Goal: Information Seeking & Learning: Learn about a topic

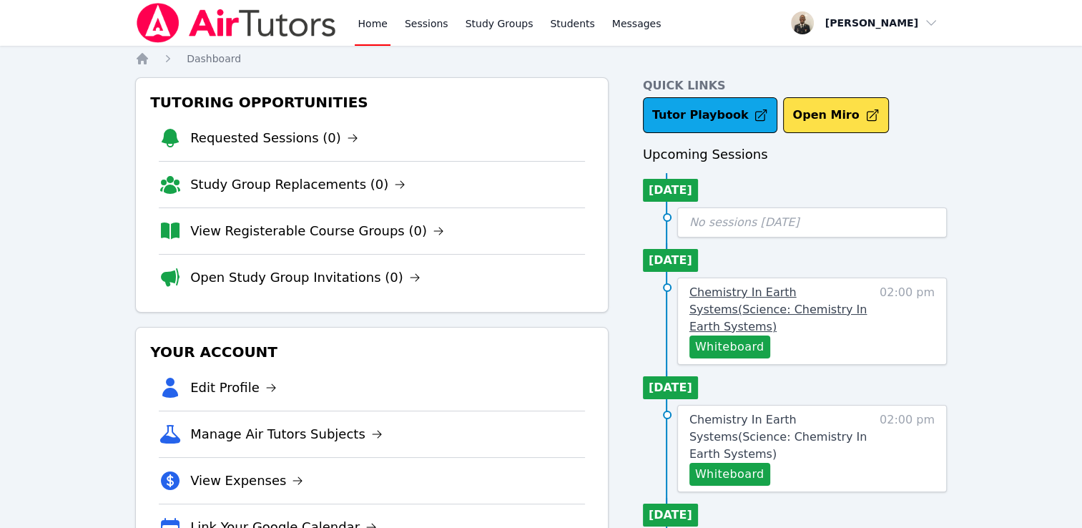
click at [836, 302] on link "Chemistry In Earth Systems ( Science: Chemistry In Earth Systems )" at bounding box center [782, 310] width 184 height 52
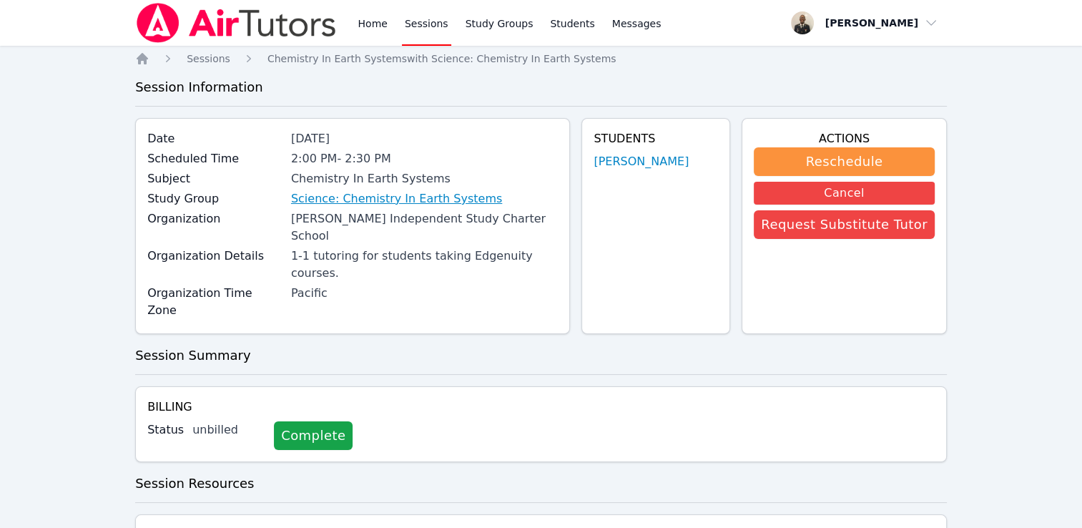
click at [419, 205] on link "Science: Chemistry In Earth Systems" at bounding box center [396, 198] width 211 height 17
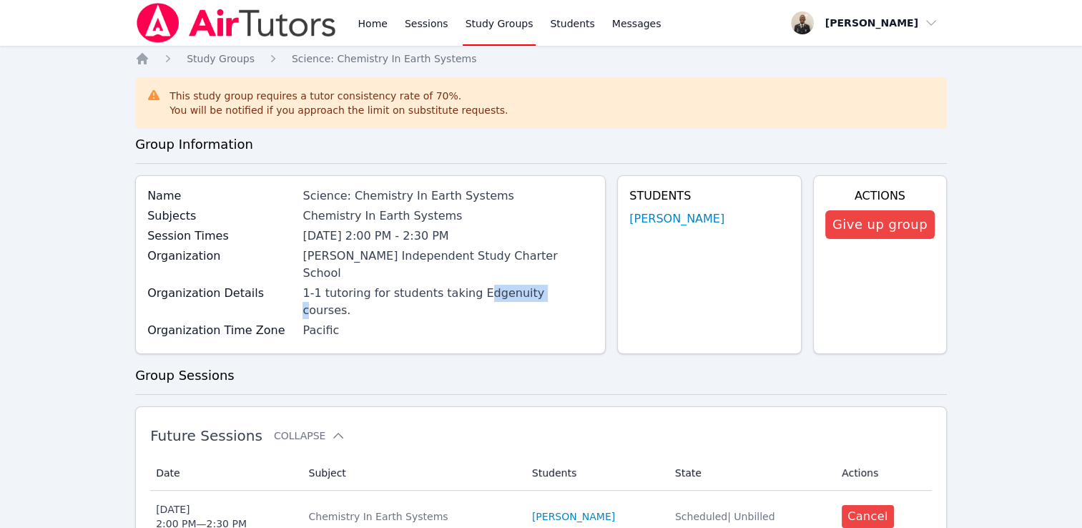
drag, startPoint x: 476, startPoint y: 278, endPoint x: 534, endPoint y: 286, distance: 57.9
click at [534, 286] on div "Organization Details 1-1 tutoring for students taking Edgenuity courses." at bounding box center [370, 303] width 446 height 37
drag, startPoint x: 534, startPoint y: 286, endPoint x: 522, endPoint y: 283, distance: 12.0
click at [522, 285] on div "1-1 tutoring for students taking Edgenuity courses." at bounding box center [448, 302] width 291 height 34
copy div "Edgenuity"
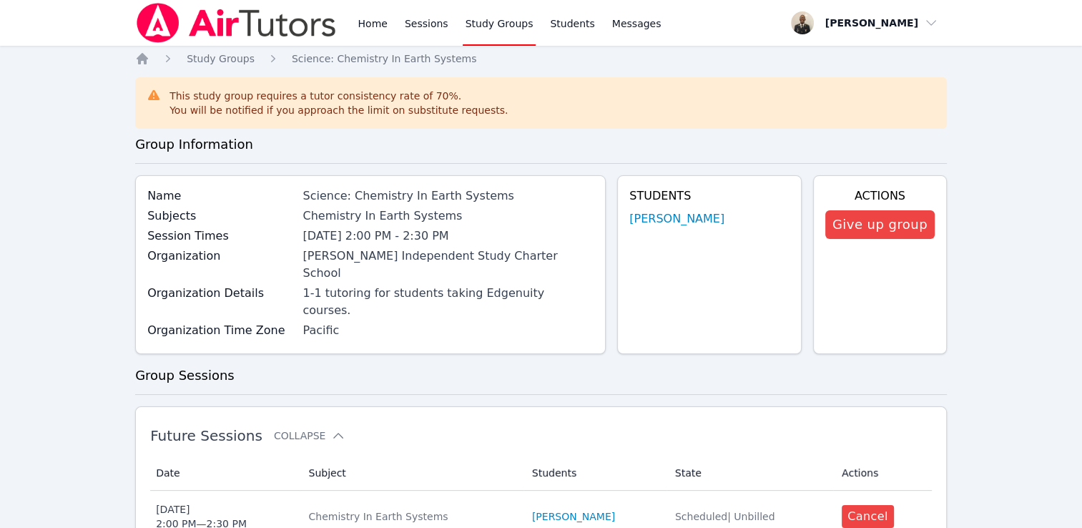
click at [554, 313] on div "Name Science: Chemistry In Earth Systems Subjects Chemistry In Earth Systems Se…" at bounding box center [370, 264] width 471 height 179
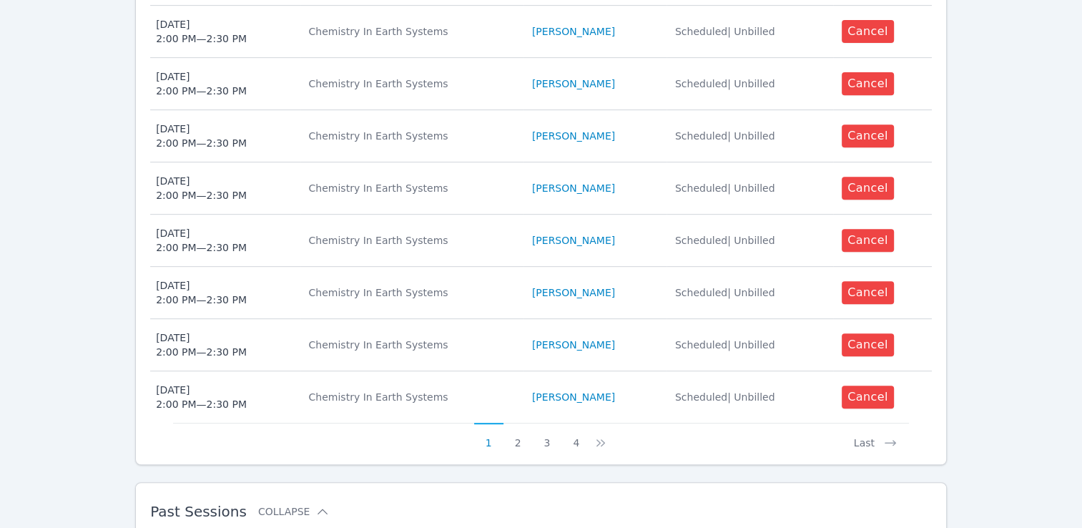
scroll to position [714, 0]
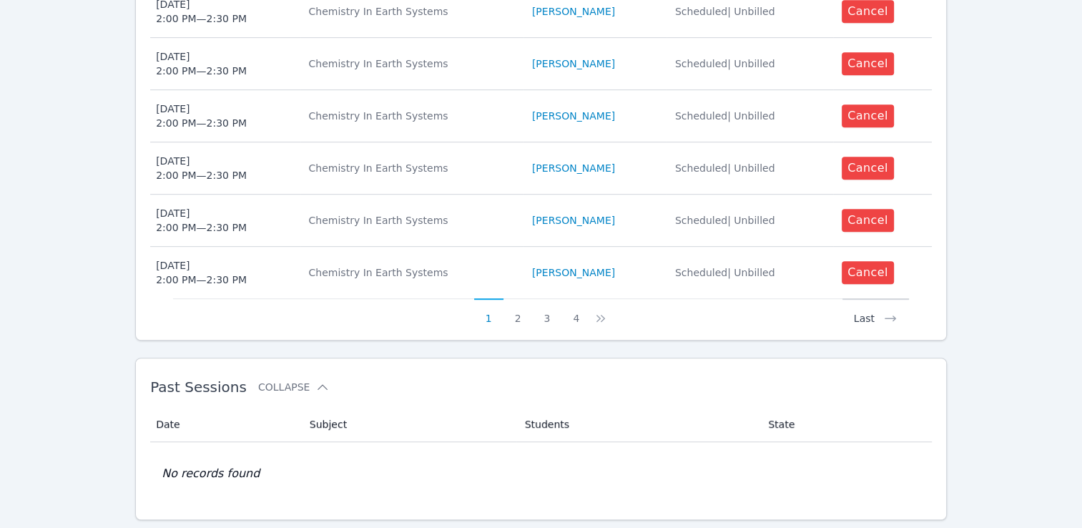
click at [884, 311] on icon at bounding box center [890, 318] width 14 height 14
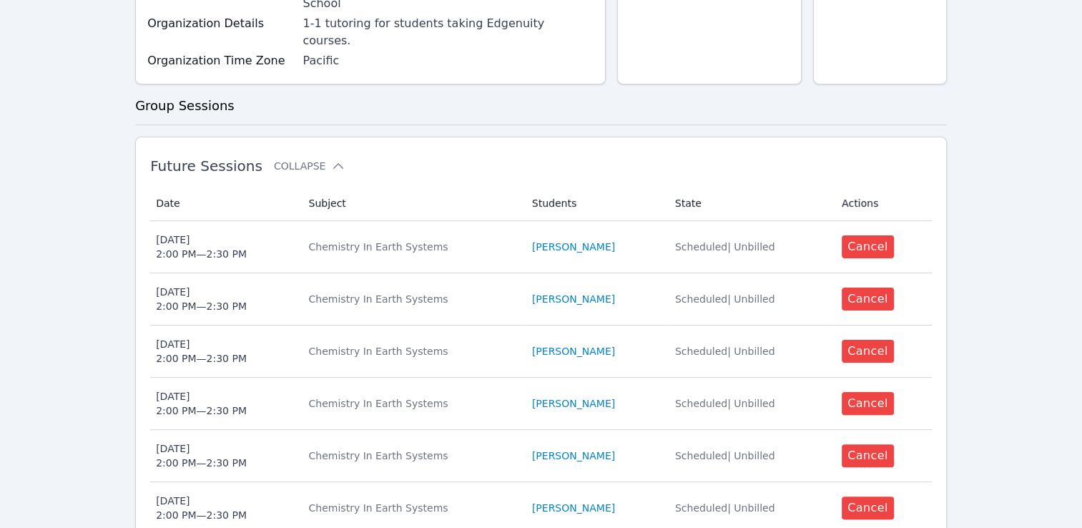
scroll to position [0, 0]
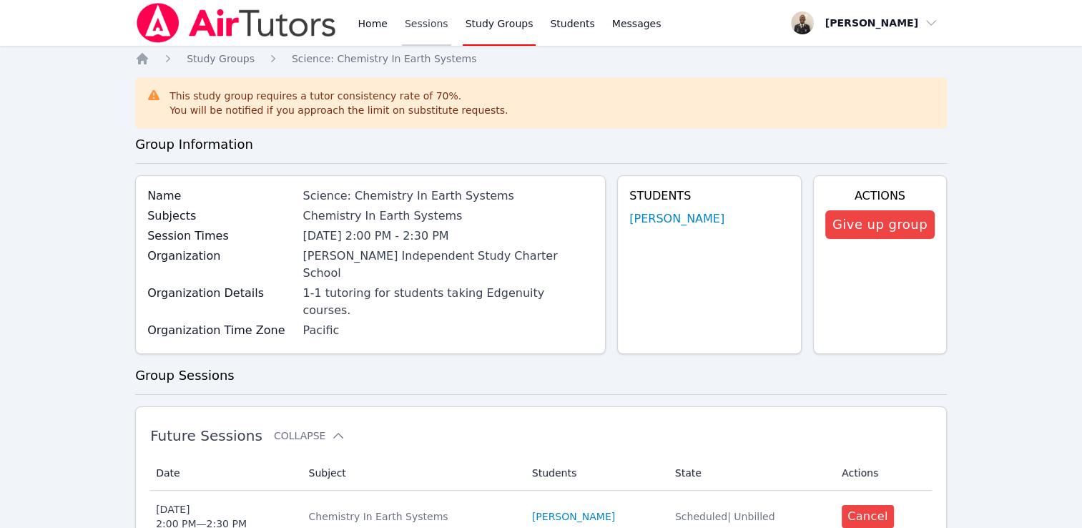
click at [413, 27] on link "Sessions" at bounding box center [426, 23] width 49 height 46
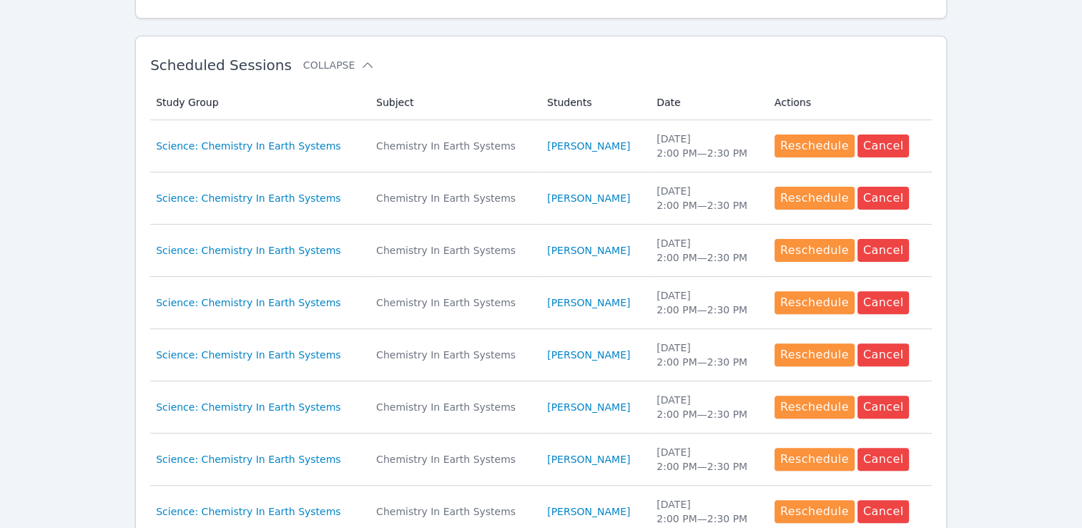
scroll to position [393, 0]
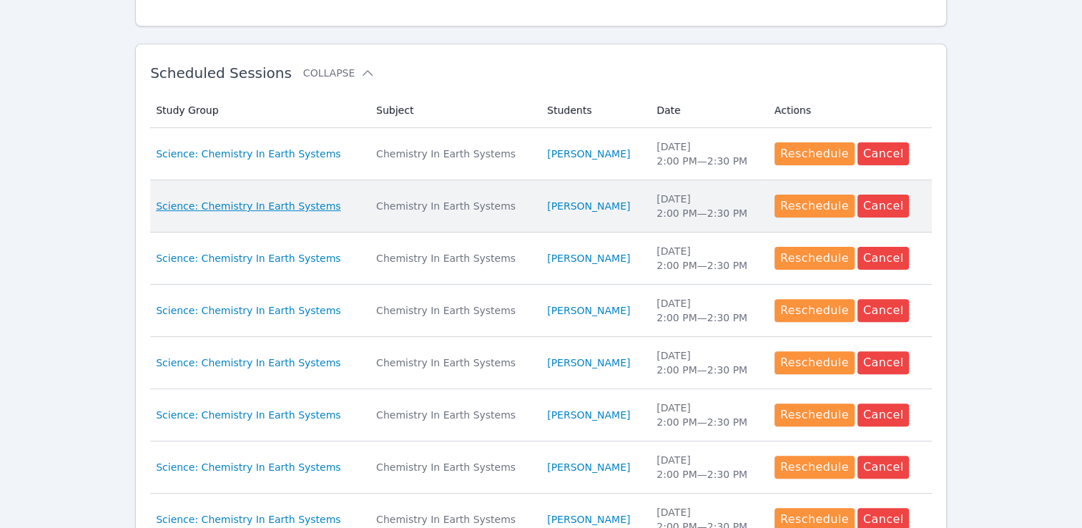
click at [281, 207] on span "Science: Chemistry In Earth Systems" at bounding box center [248, 206] width 185 height 14
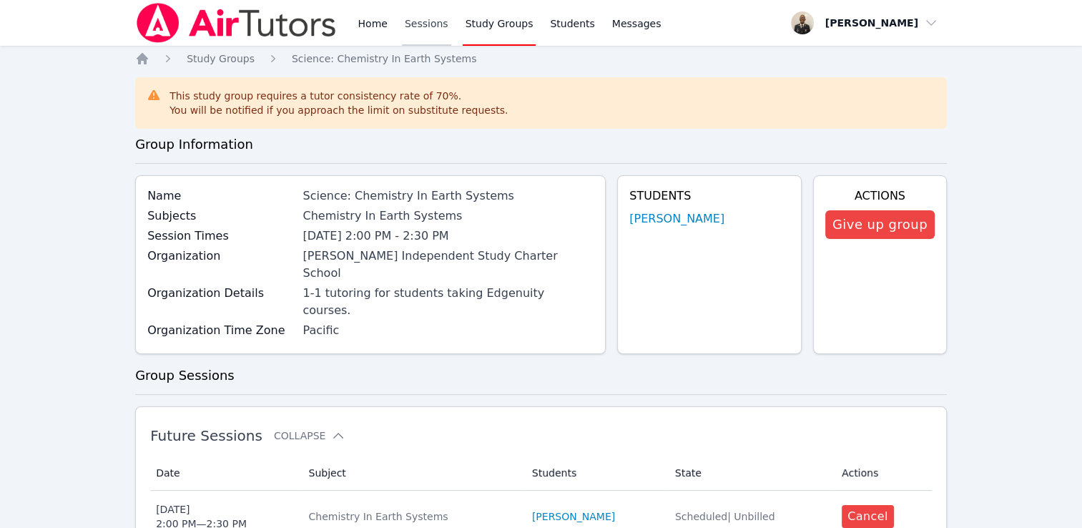
click at [438, 27] on link "Sessions" at bounding box center [426, 23] width 49 height 46
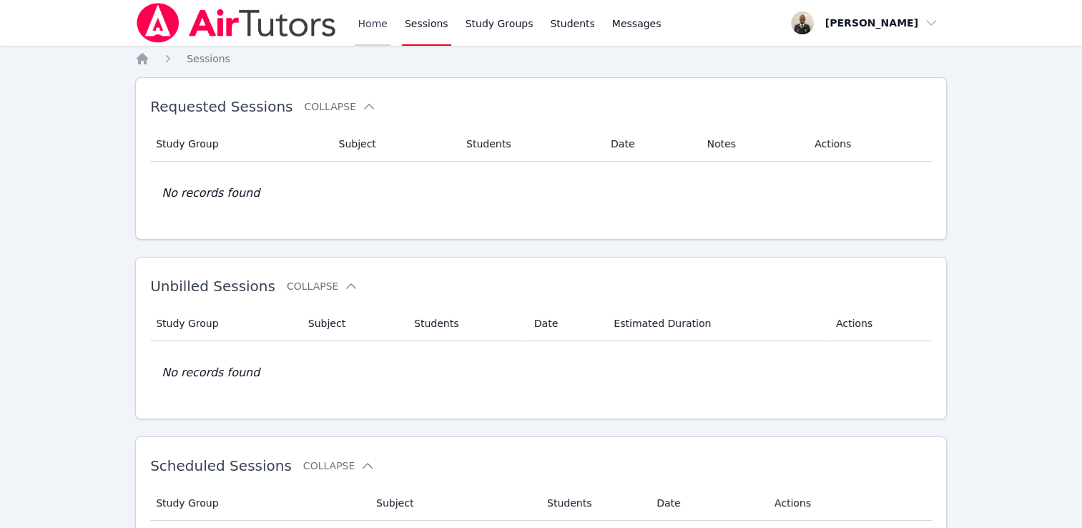
click at [378, 25] on link "Home" at bounding box center [372, 23] width 35 height 46
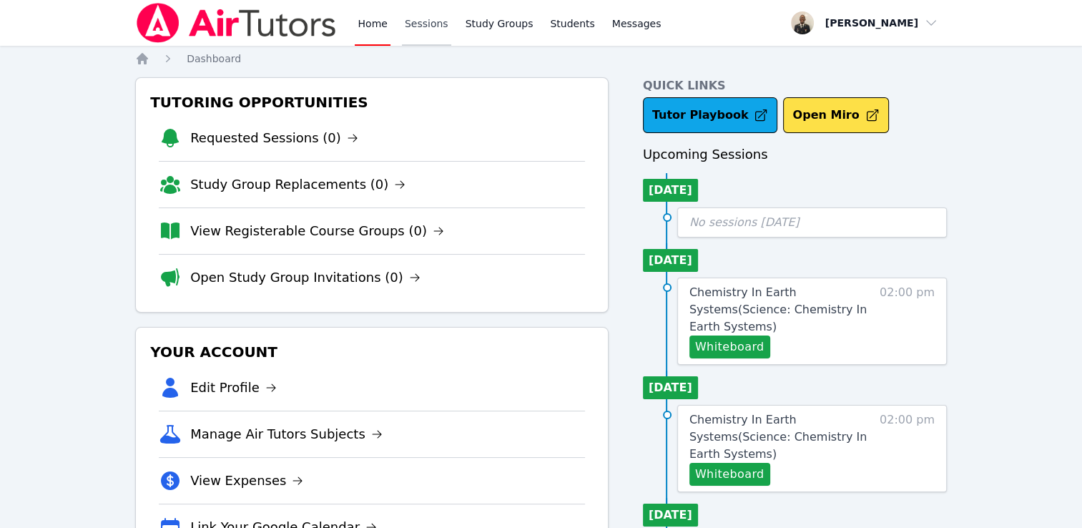
click at [426, 33] on link "Sessions" at bounding box center [426, 23] width 49 height 46
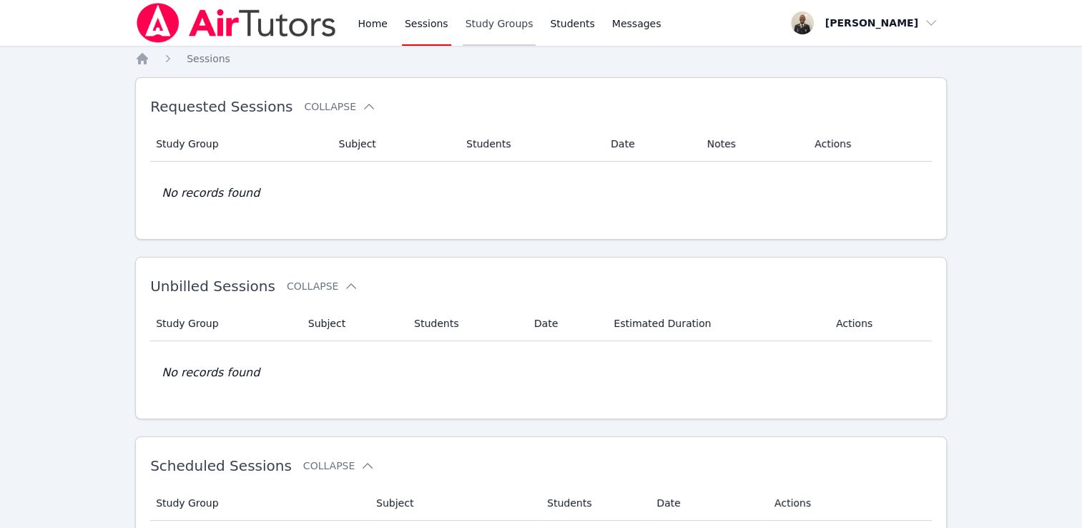
click at [478, 29] on link "Study Groups" at bounding box center [500, 23] width 74 height 46
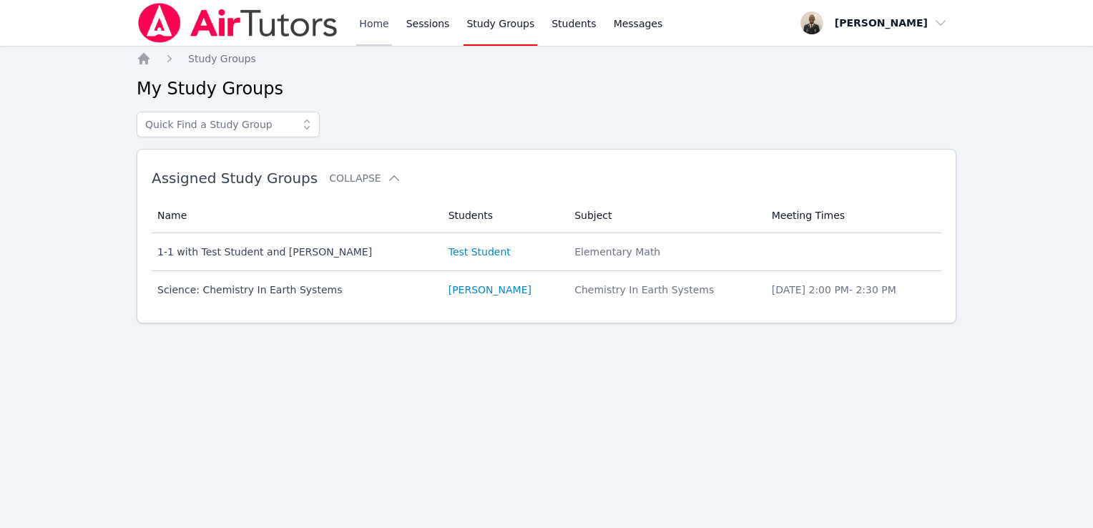
click at [389, 35] on link "Home" at bounding box center [373, 23] width 35 height 46
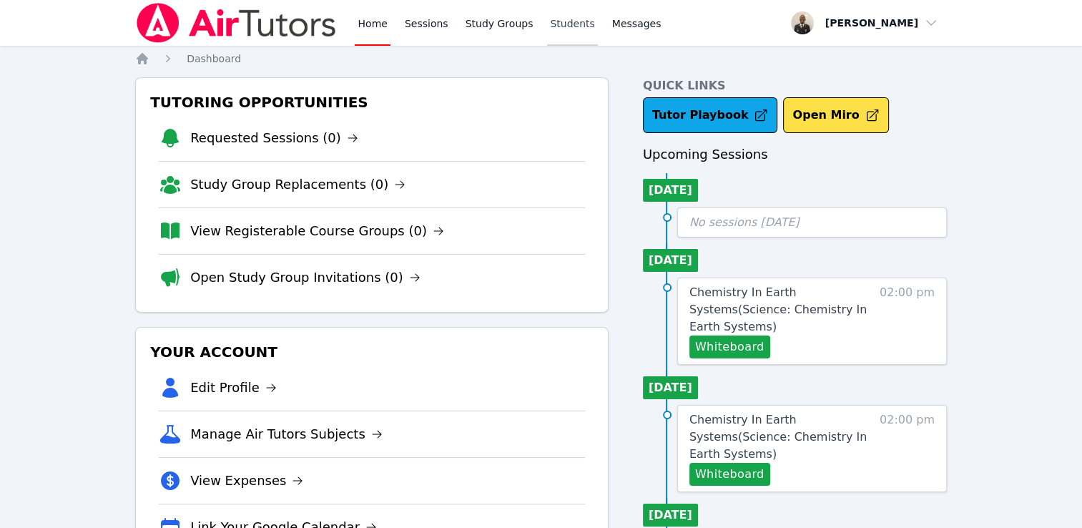
click at [554, 32] on link "Students" at bounding box center [572, 23] width 50 height 46
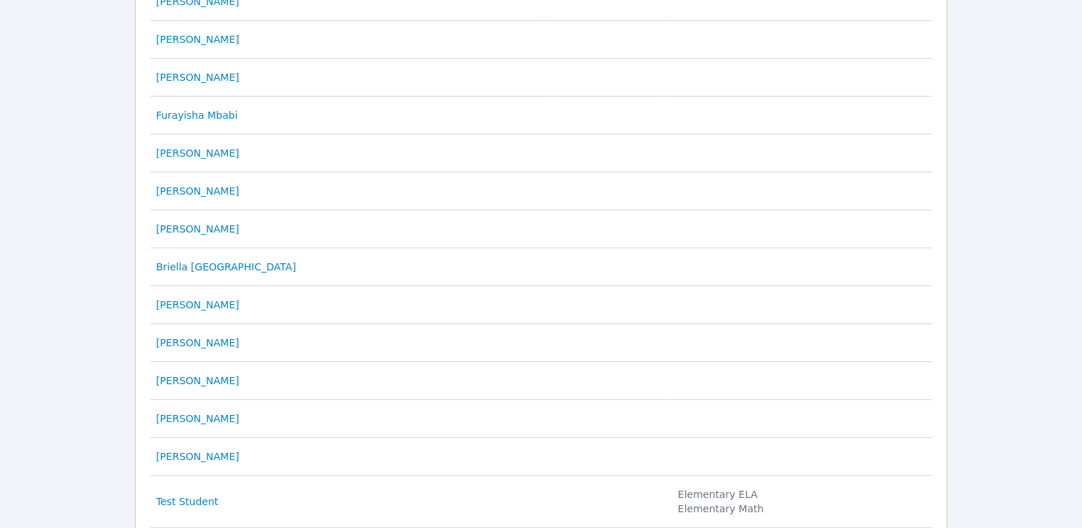
scroll to position [314, 0]
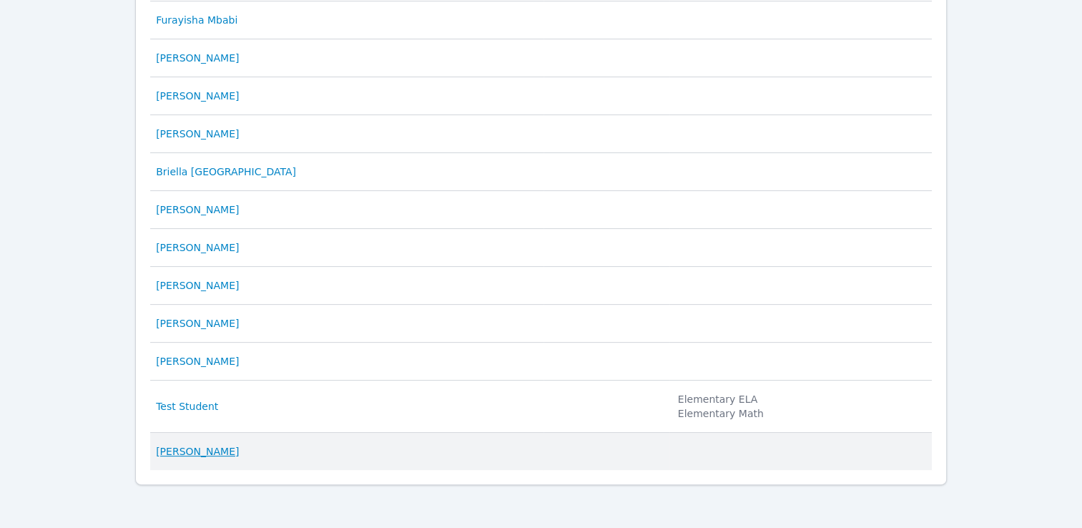
click at [190, 451] on link "[PERSON_NAME]" at bounding box center [197, 451] width 83 height 14
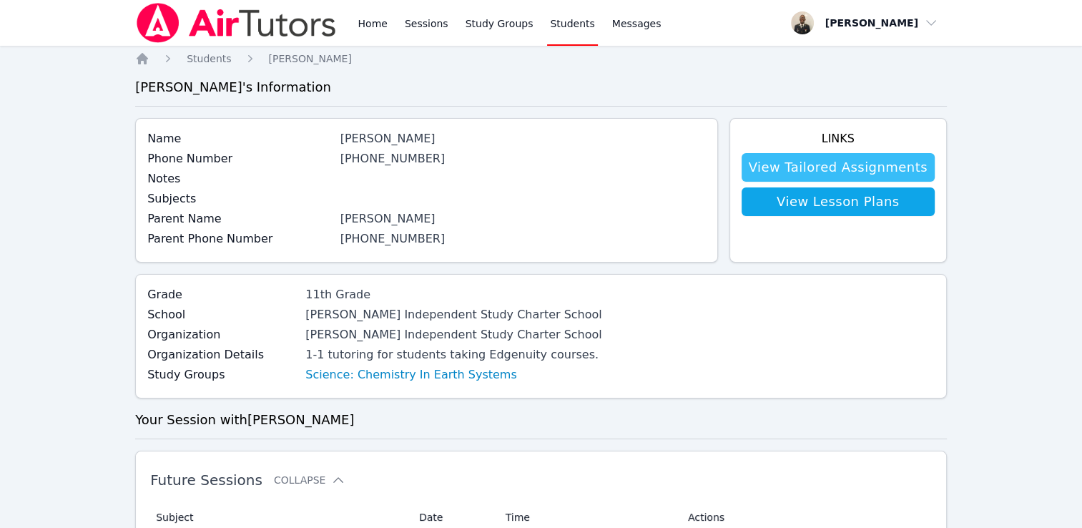
click at [854, 170] on link "View Tailored Assignments" at bounding box center [838, 167] width 193 height 29
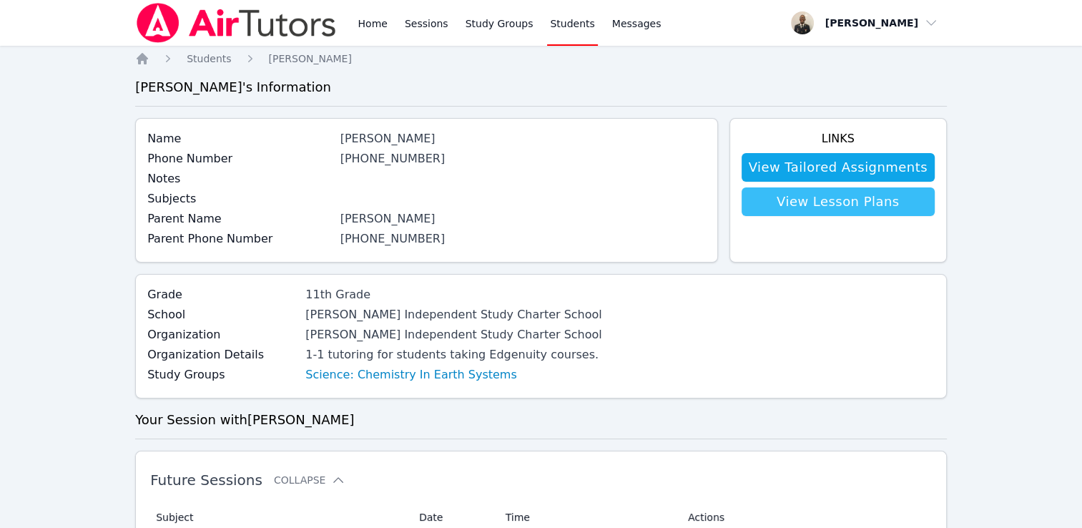
click at [788, 211] on link "View Lesson Plans" at bounding box center [838, 201] width 193 height 29
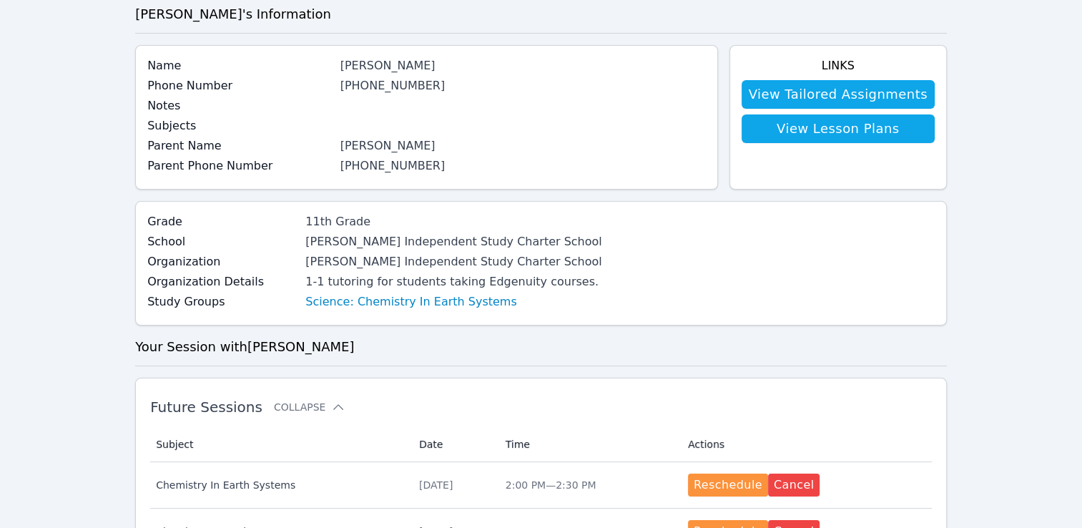
scroll to position [82, 0]
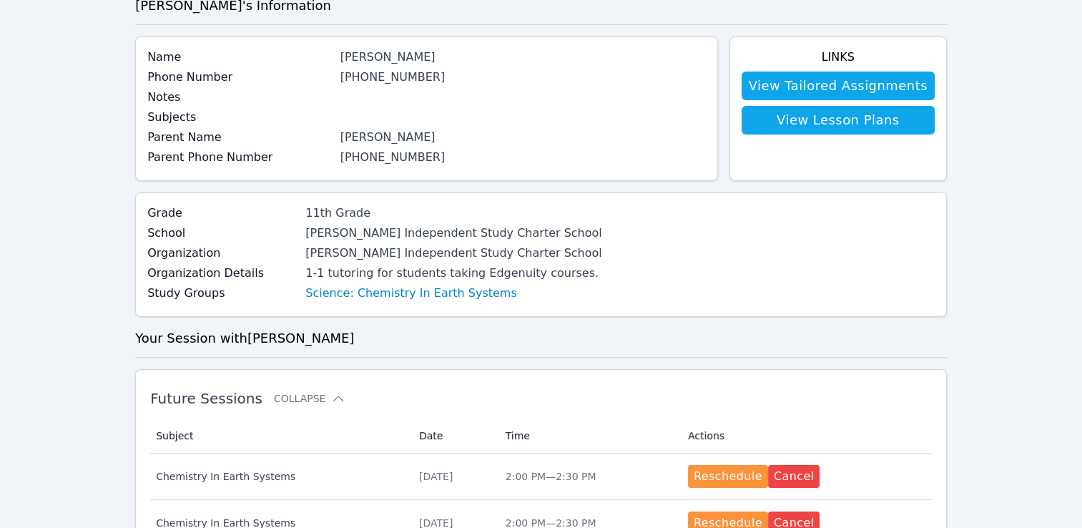
click at [1082, 160] on div "Home Sessions Study Groups Students Messages Open user menu [PERSON_NAME] Open …" at bounding box center [541, 538] width 1082 height 1240
drag, startPoint x: 1082, startPoint y: 160, endPoint x: 1080, endPoint y: 205, distance: 45.1
click at [1080, 205] on div "Home Sessions Study Groups Students Messages Open user menu [PERSON_NAME] Open …" at bounding box center [541, 538] width 1082 height 1240
drag, startPoint x: 1080, startPoint y: 205, endPoint x: 1022, endPoint y: 279, distance: 94.2
click at [1022, 279] on div "Home Sessions Study Groups Students Messages Open user menu [PERSON_NAME] Open …" at bounding box center [541, 538] width 1082 height 1240
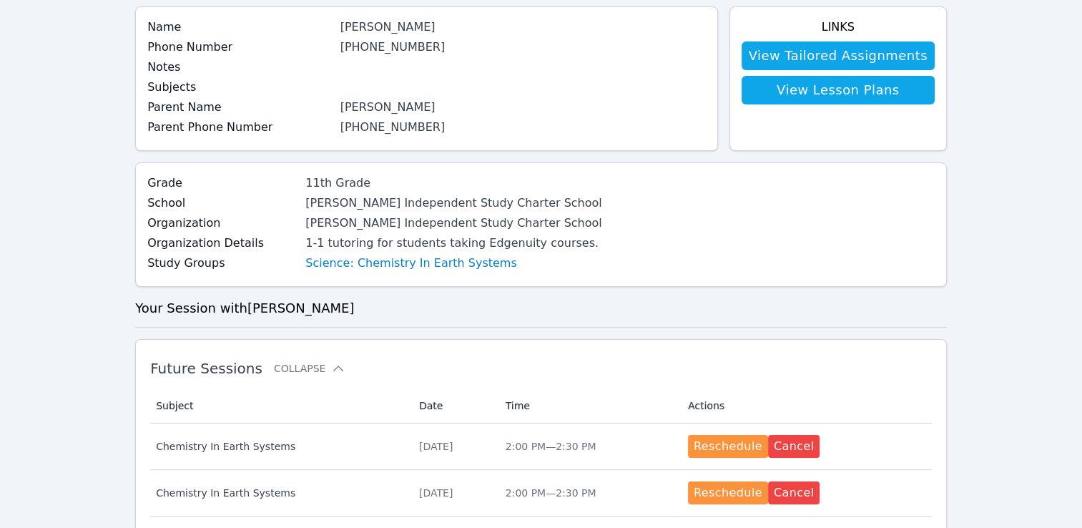
scroll to position [97, 0]
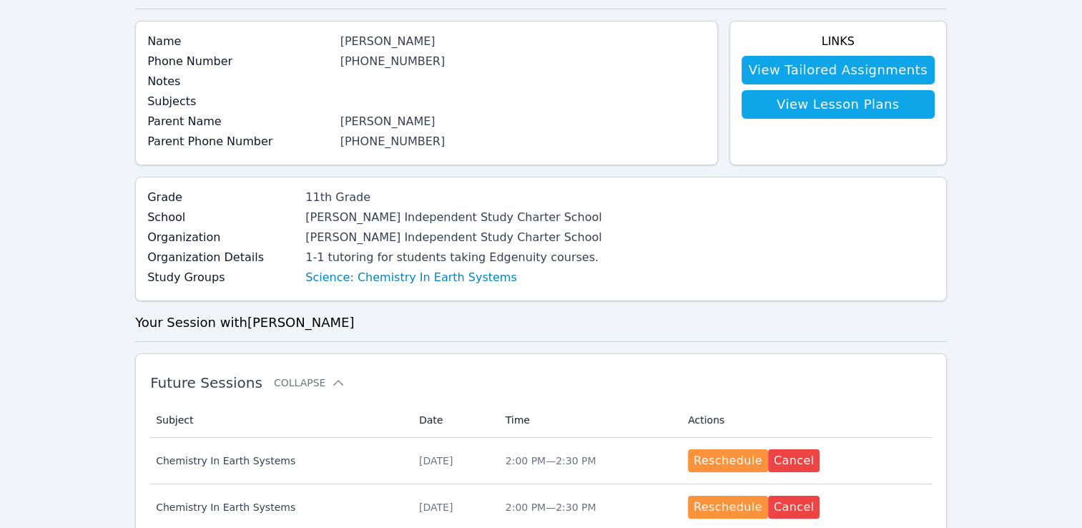
click at [653, 322] on h3 "Your Session with [PERSON_NAME]" at bounding box center [541, 323] width 812 height 20
click at [363, 284] on link "Science: Chemistry In Earth Systems" at bounding box center [410, 277] width 211 height 17
